Goal: Complete application form

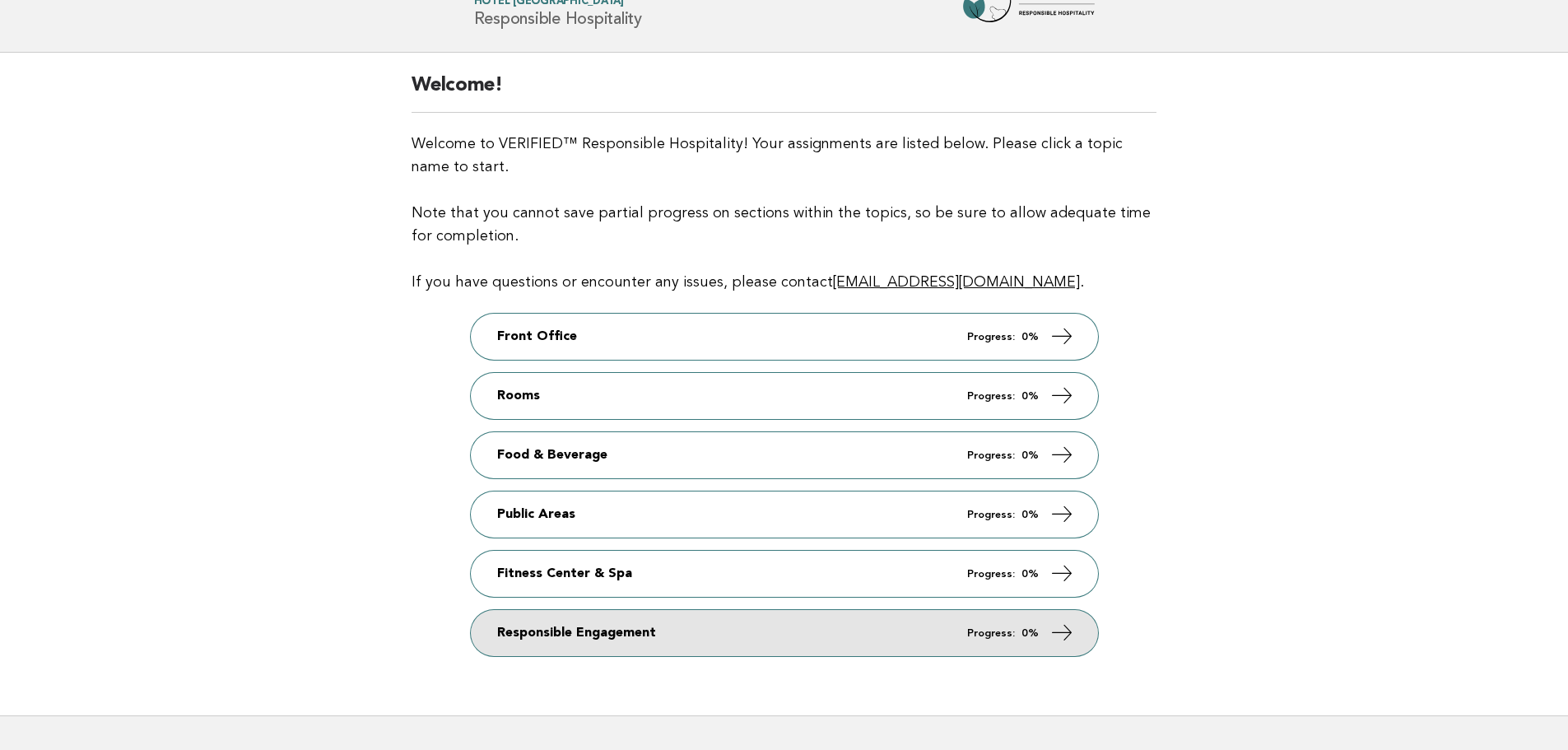
scroll to position [164, 0]
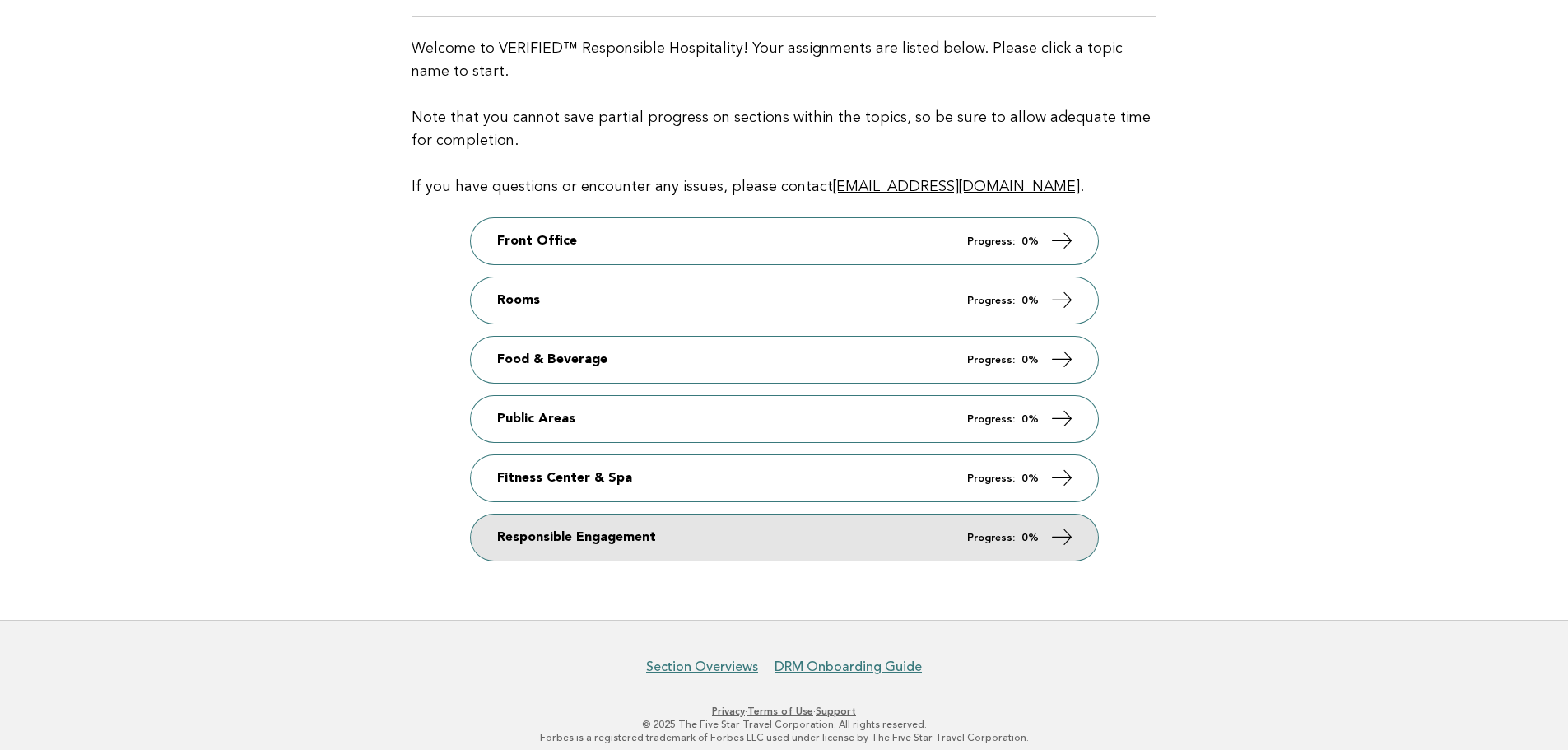
click at [677, 554] on link "Responsible Engagement Progress: 0%" at bounding box center [784, 538] width 627 height 46
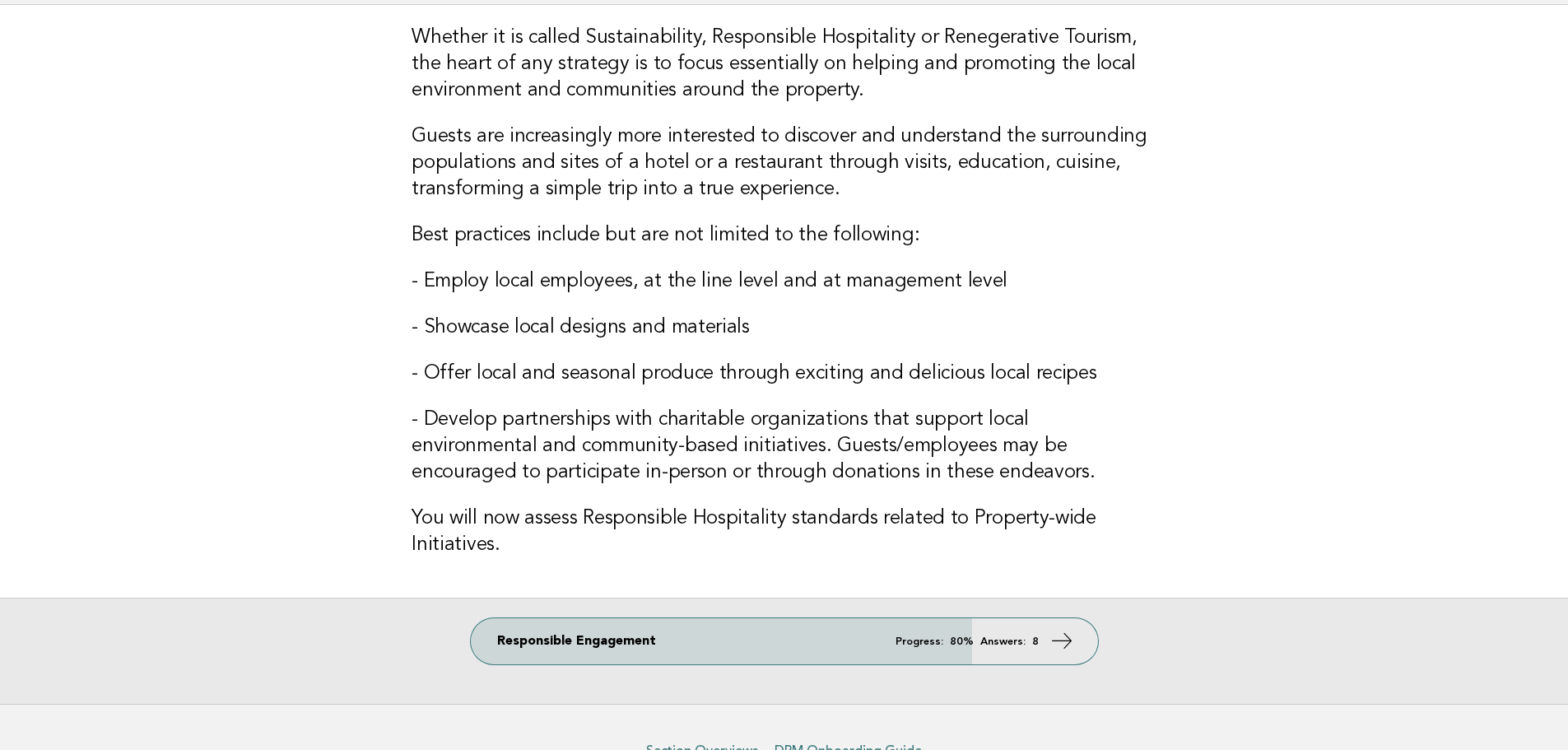
scroll to position [215, 0]
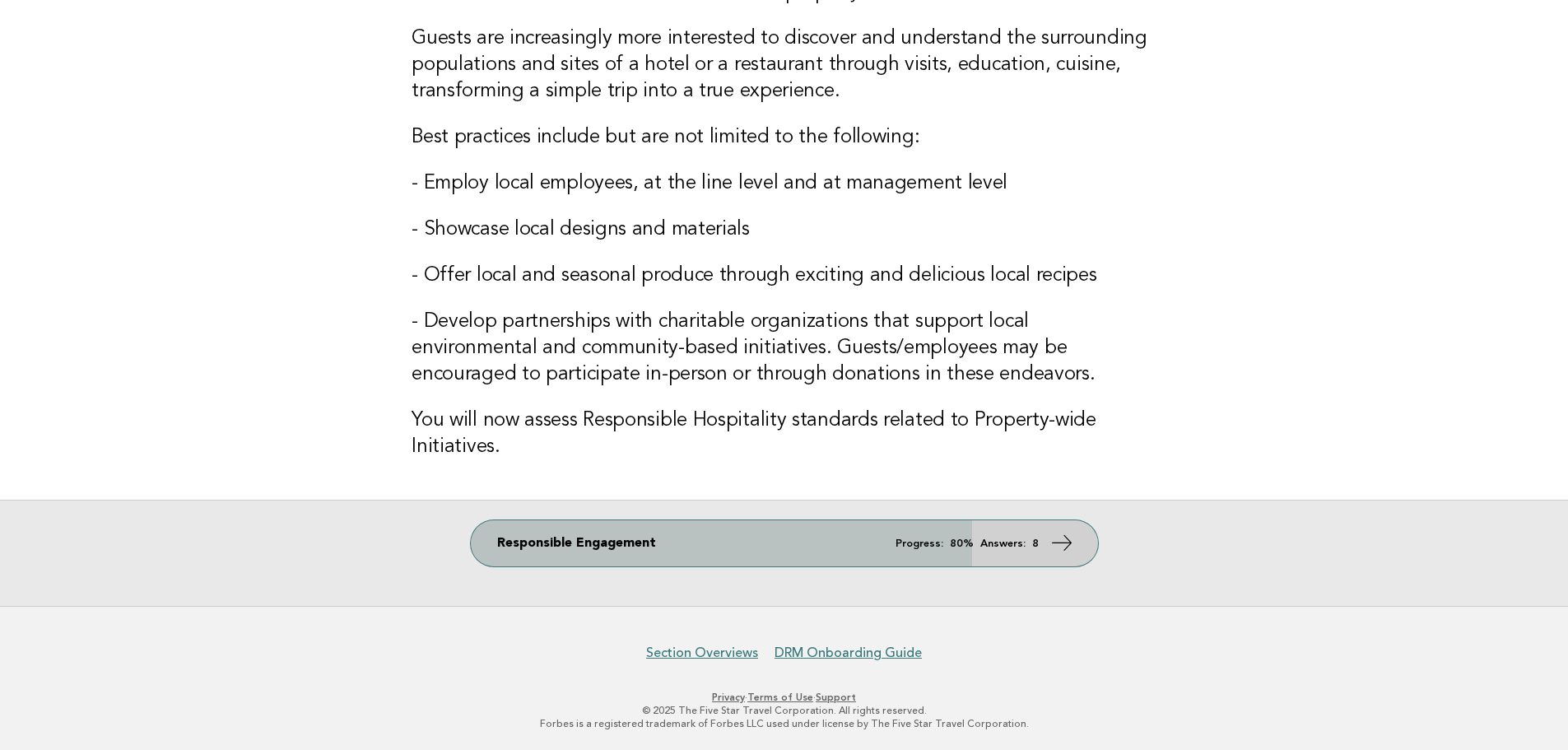
click at [759, 544] on link "Responsible Engagement Progress: 80% Answers: 8" at bounding box center [784, 543] width 627 height 46
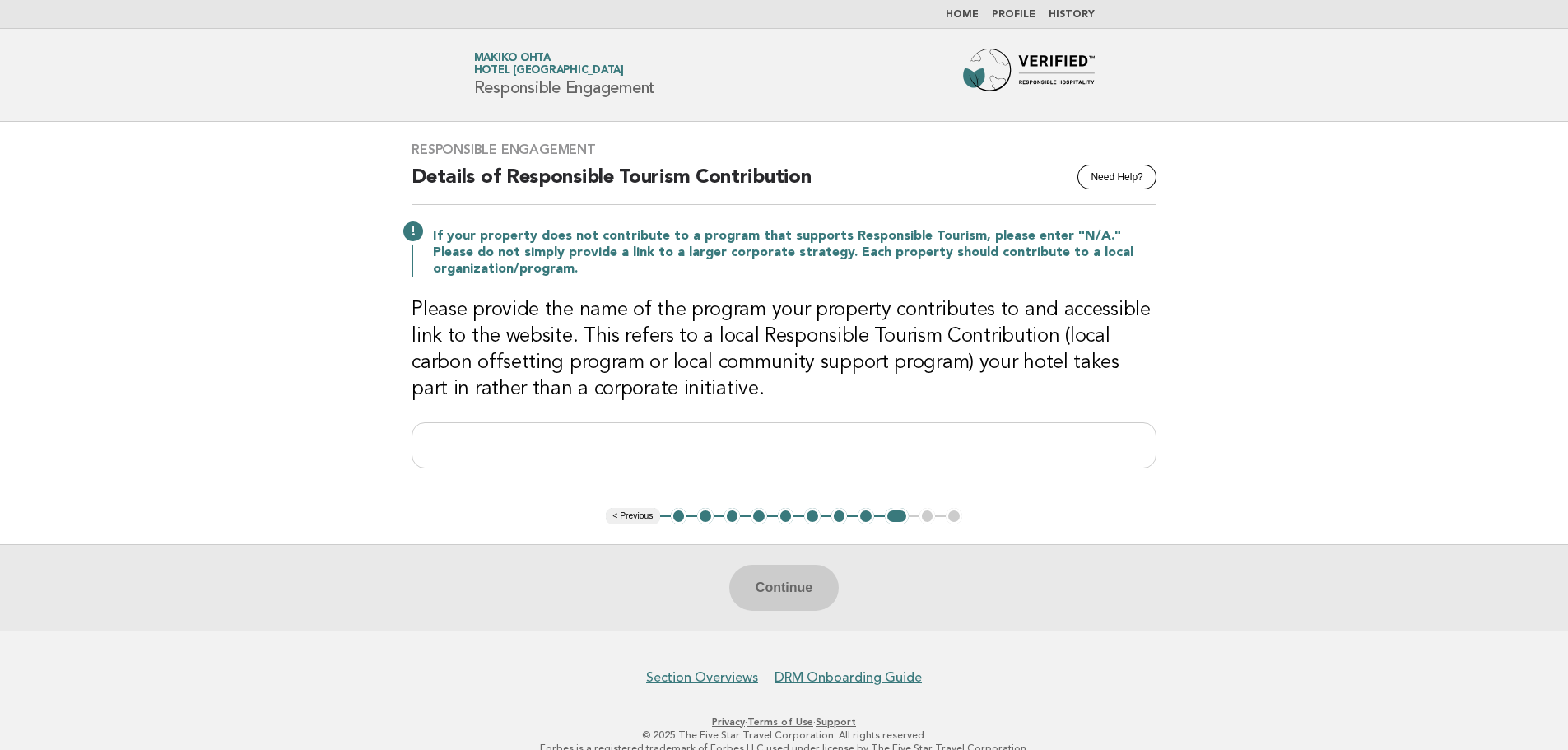
click at [702, 516] on button "2" at bounding box center [705, 516] width 16 height 16
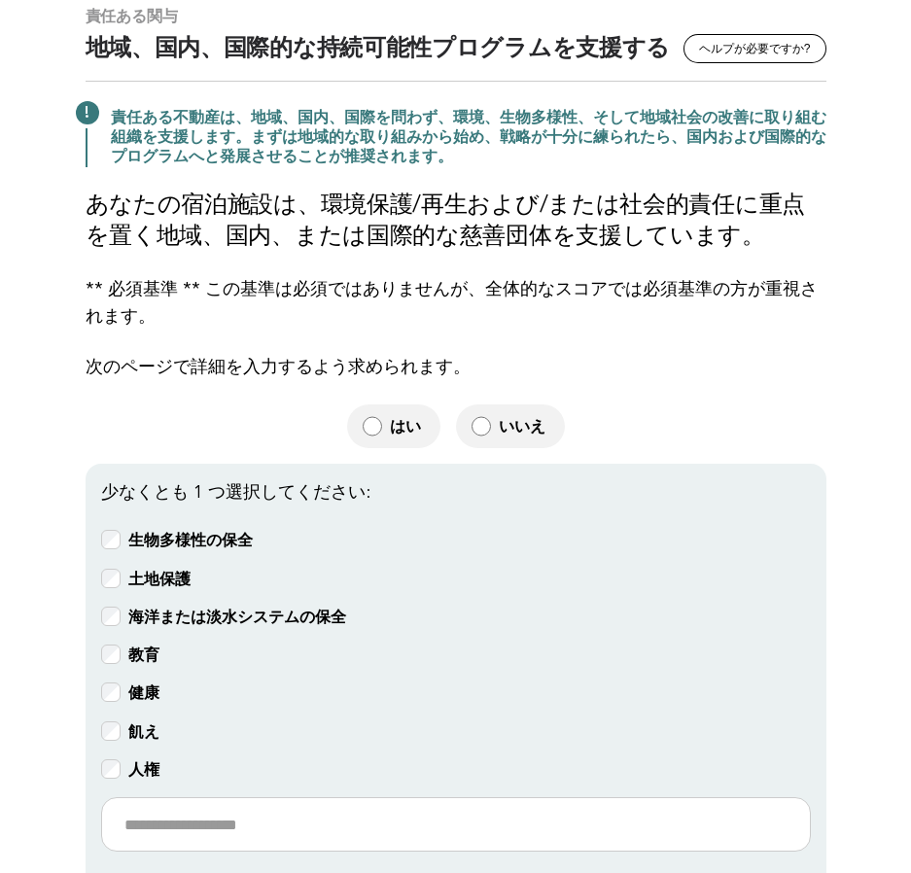
scroll to position [194, 0]
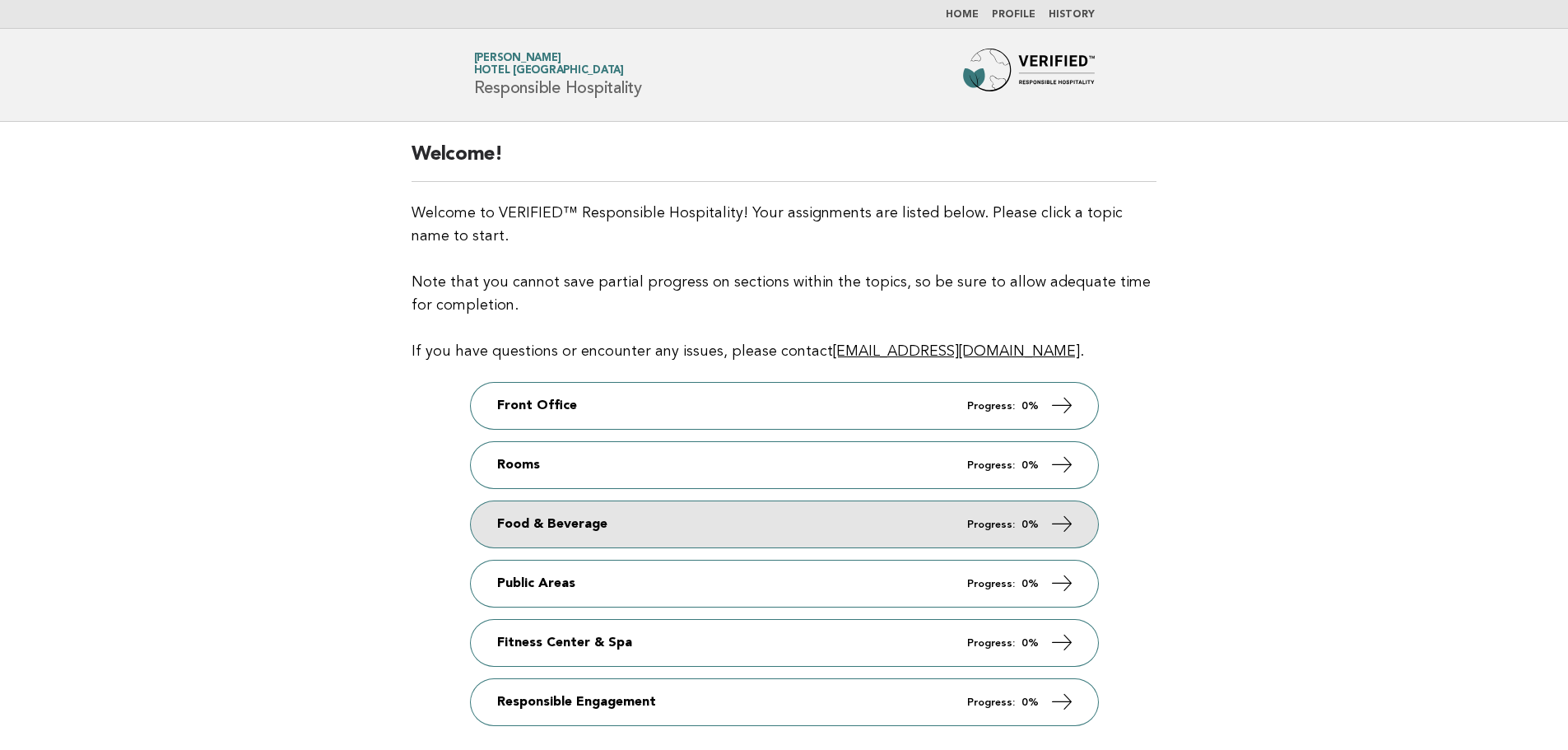
click at [590, 530] on link "Food & Beverage Progress: 0%" at bounding box center [784, 524] width 627 height 46
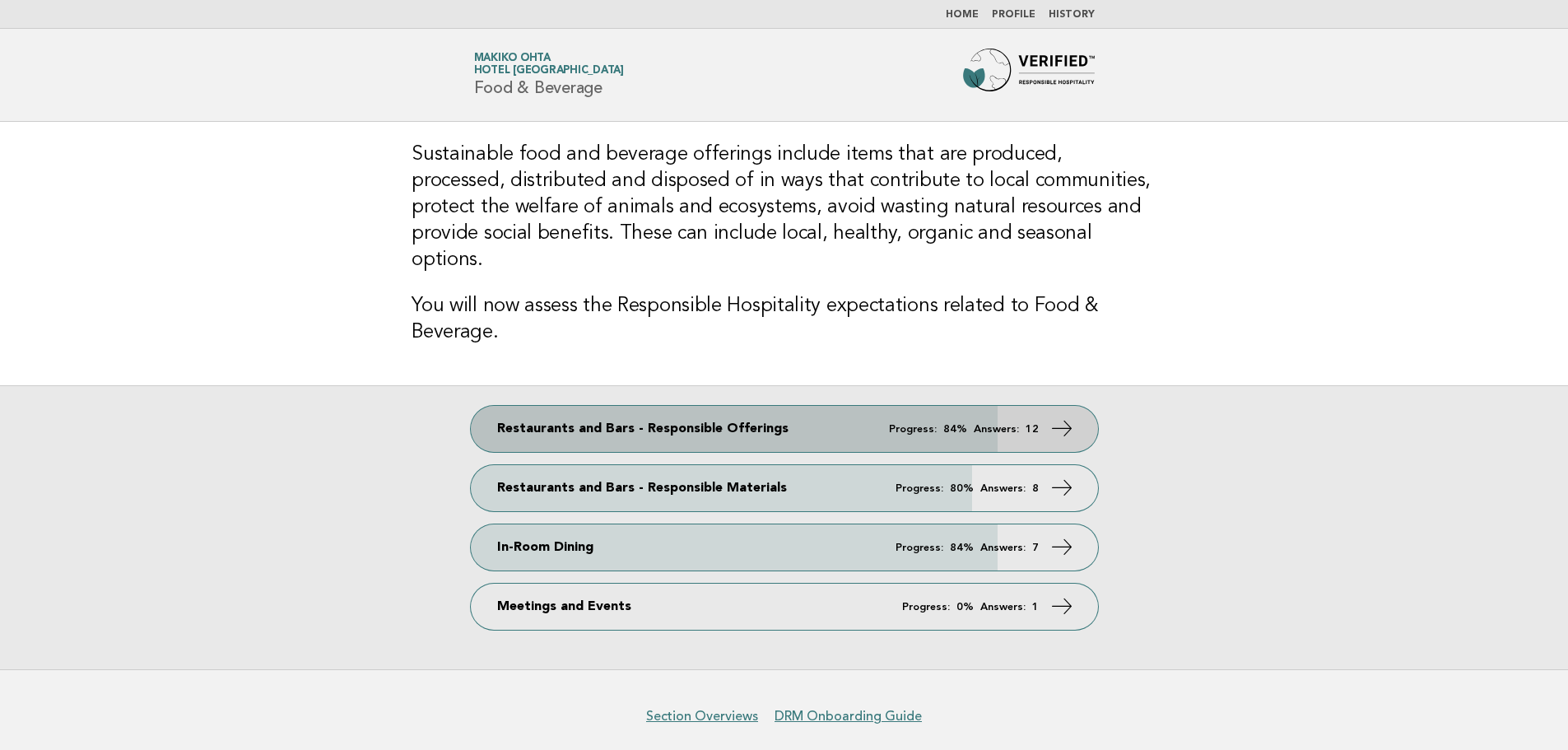
click at [728, 405] on link "Restaurants and Bars - Responsible Offerings Progress: 84% Answers: 12" at bounding box center [784, 428] width 627 height 46
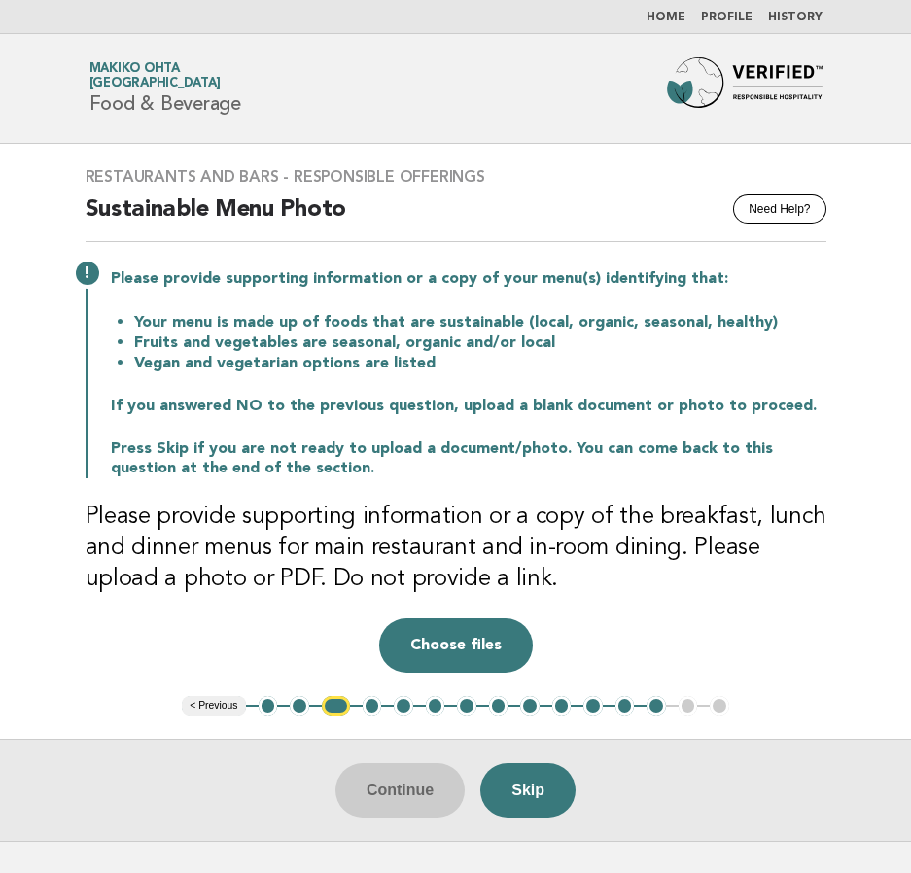
click at [300, 705] on button "2" at bounding box center [299, 705] width 19 height 19
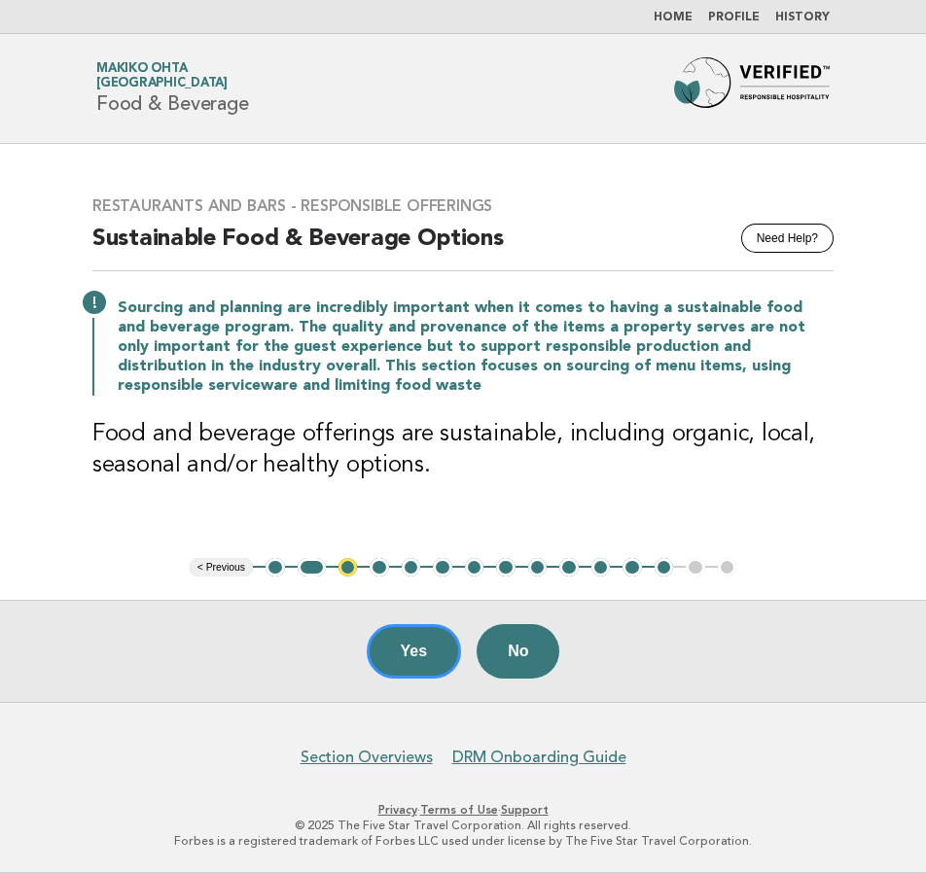
click at [379, 569] on button "4" at bounding box center [379, 567] width 19 height 19
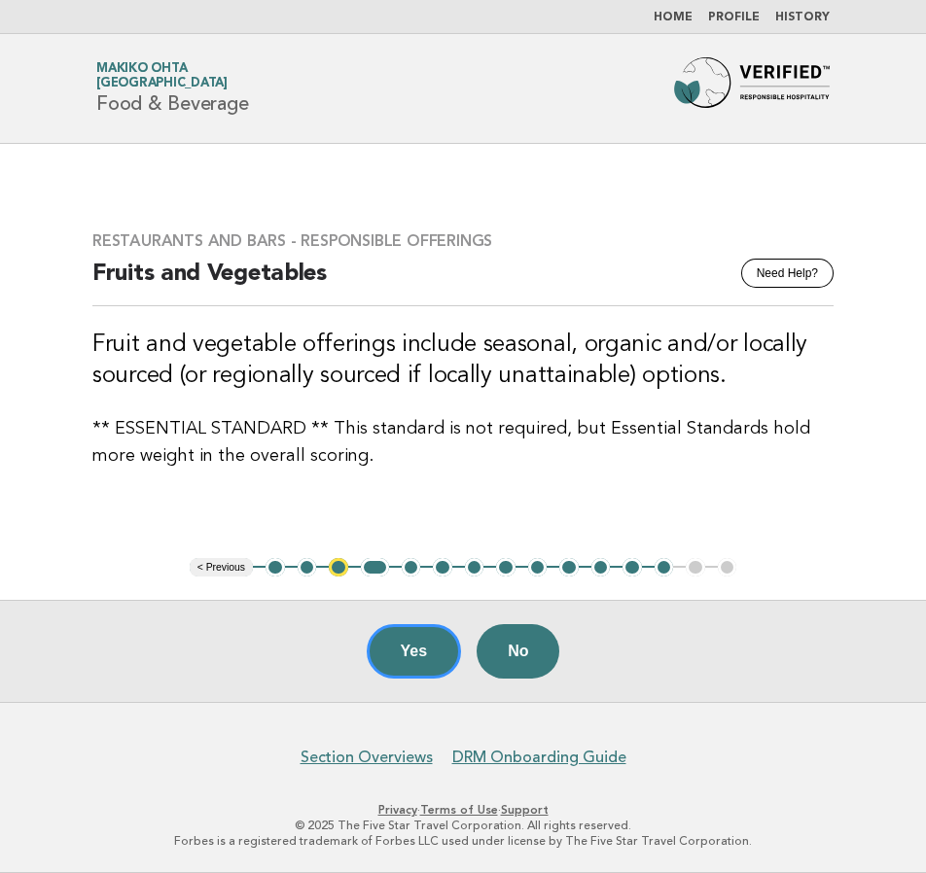
click at [304, 570] on button "2" at bounding box center [307, 567] width 19 height 19
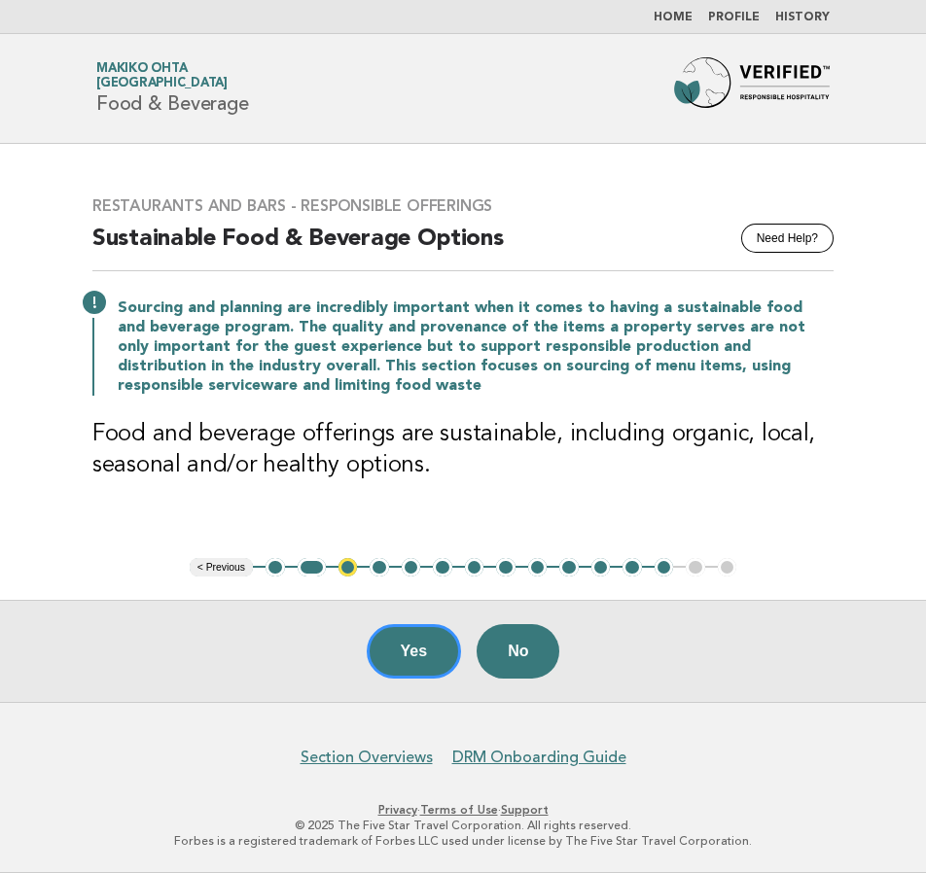
click at [380, 566] on button "4" at bounding box center [379, 567] width 19 height 19
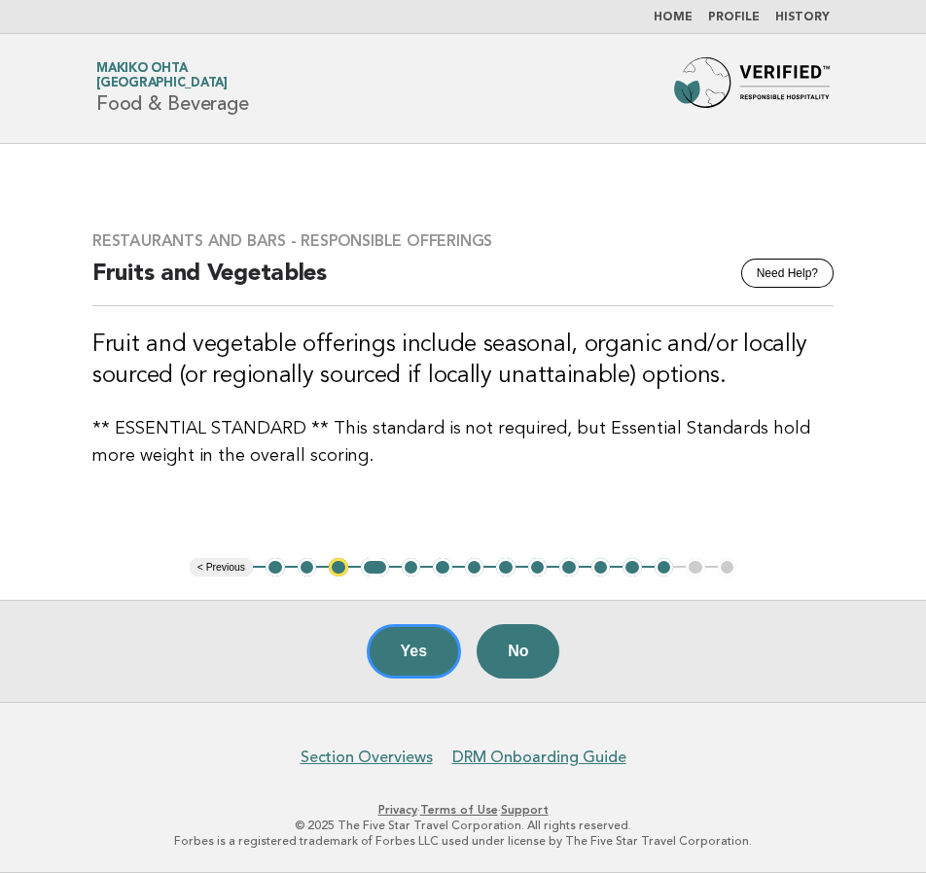
click at [371, 566] on button "4" at bounding box center [375, 567] width 28 height 19
click at [368, 571] on button "4" at bounding box center [375, 567] width 28 height 19
click at [373, 571] on button "4" at bounding box center [375, 567] width 28 height 19
click at [406, 641] on button "Yes" at bounding box center [414, 651] width 95 height 54
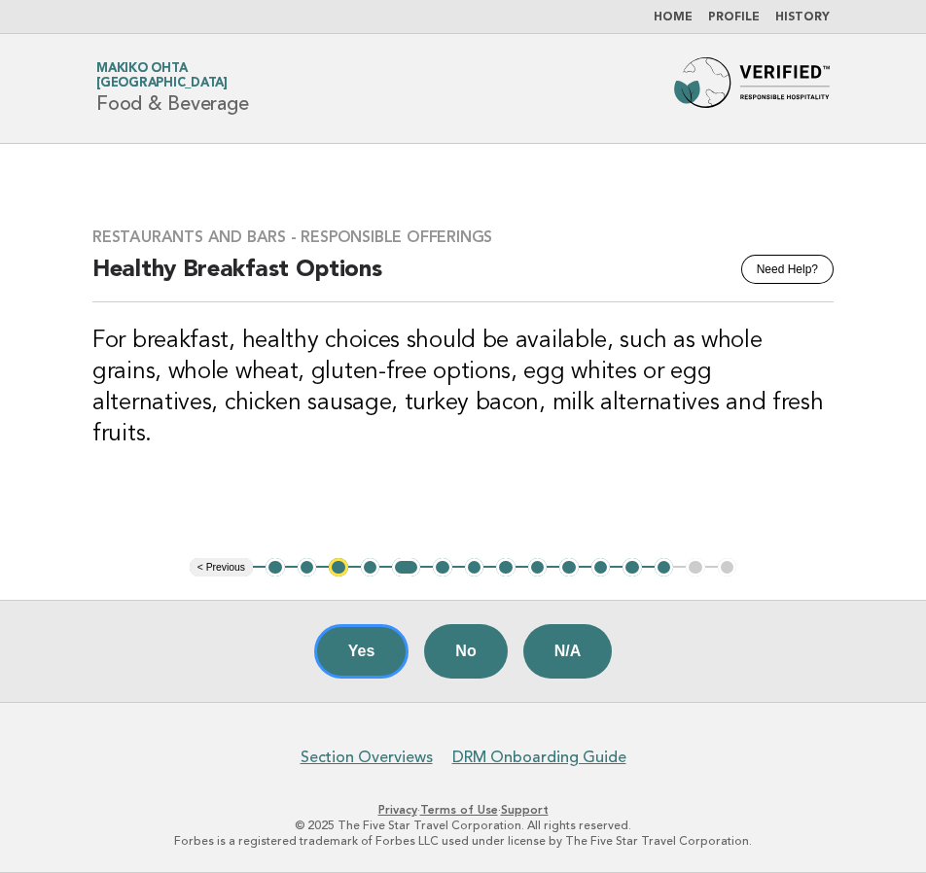
click at [371, 567] on button "4" at bounding box center [370, 567] width 19 height 19
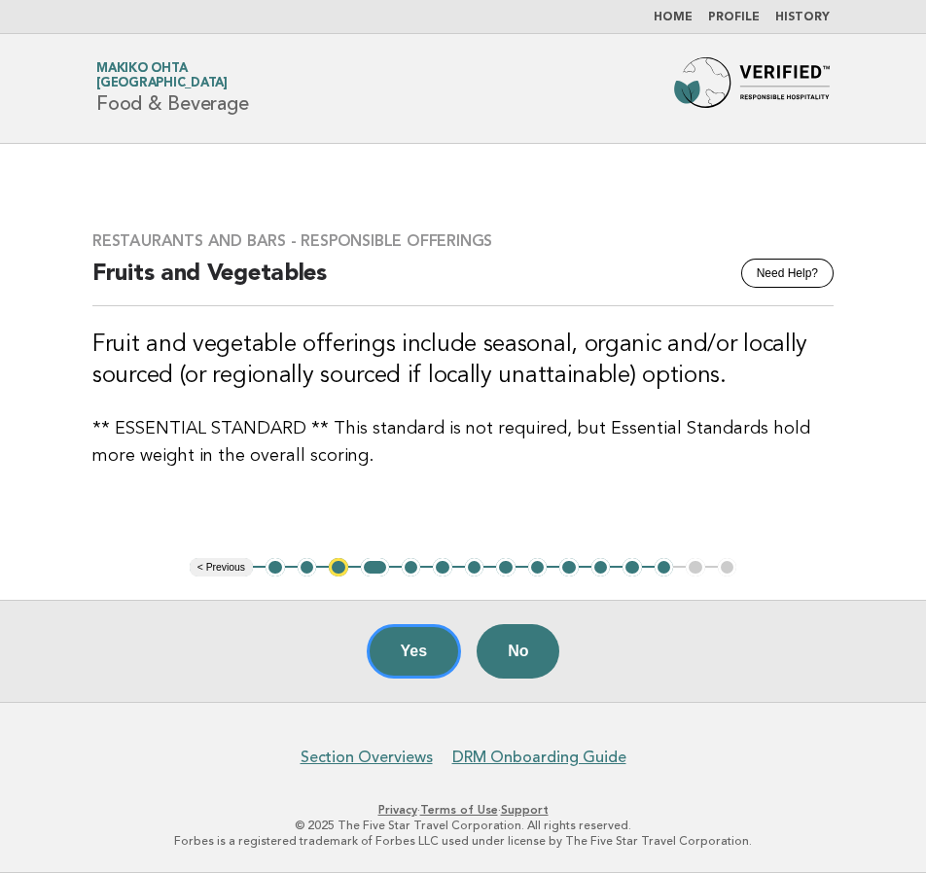
click at [338, 568] on button "3" at bounding box center [338, 567] width 19 height 19
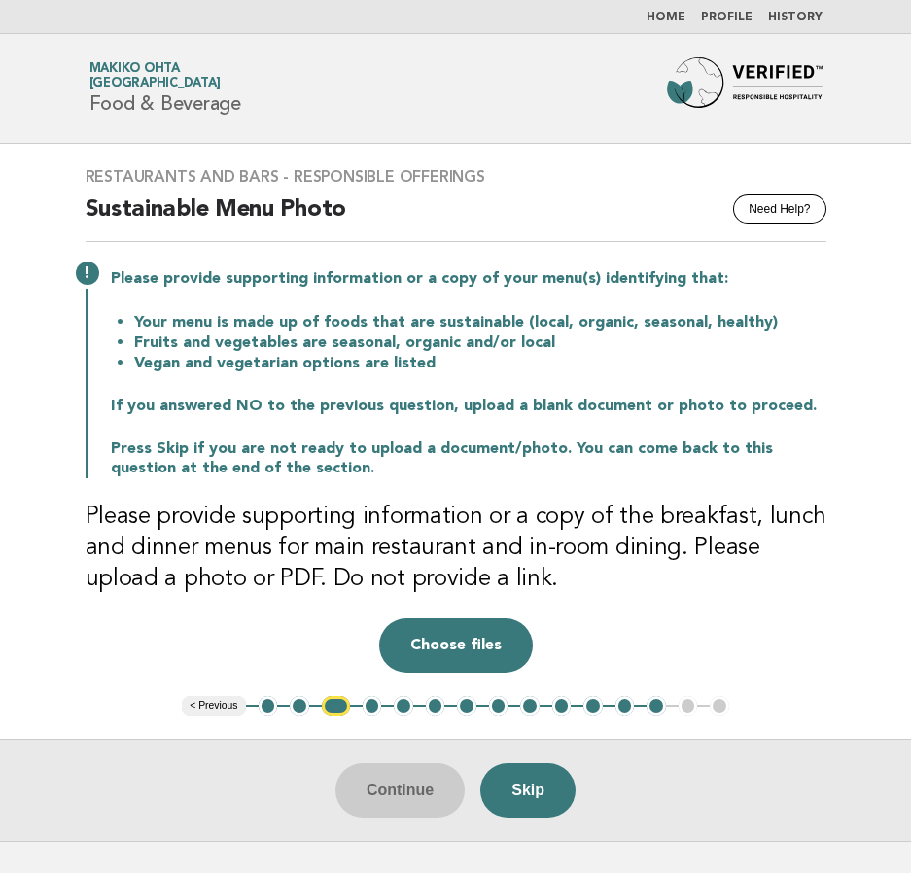
click at [405, 704] on button "5" at bounding box center [403, 705] width 19 height 19
